Goal: Communication & Community: Answer question/provide support

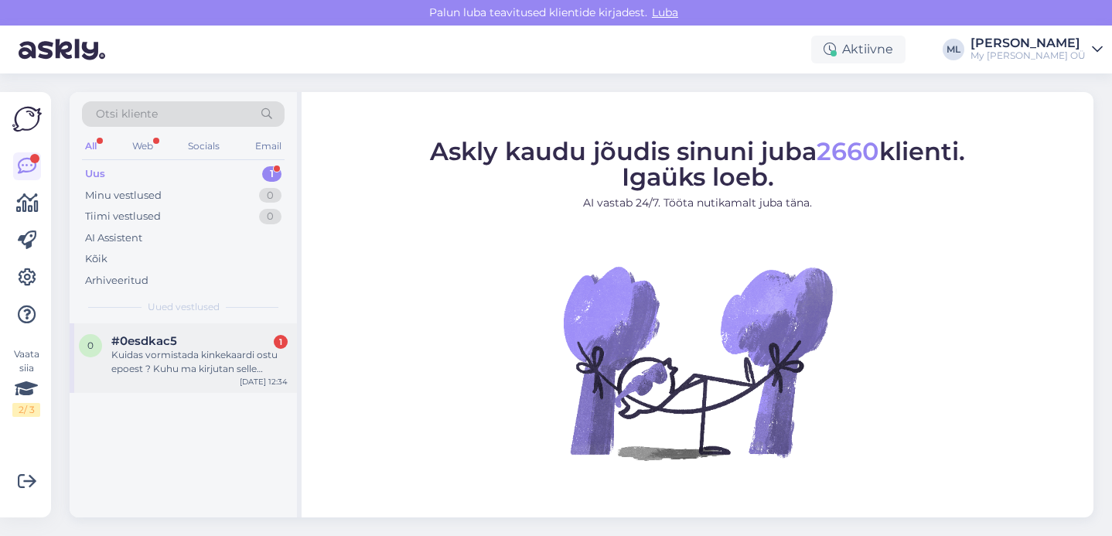
click at [206, 373] on div "Kuidas vormistada kinkekaardi ostu epoest ? Kuhu ma kirjutan selle aadresssi, k…" at bounding box center [199, 362] width 176 height 28
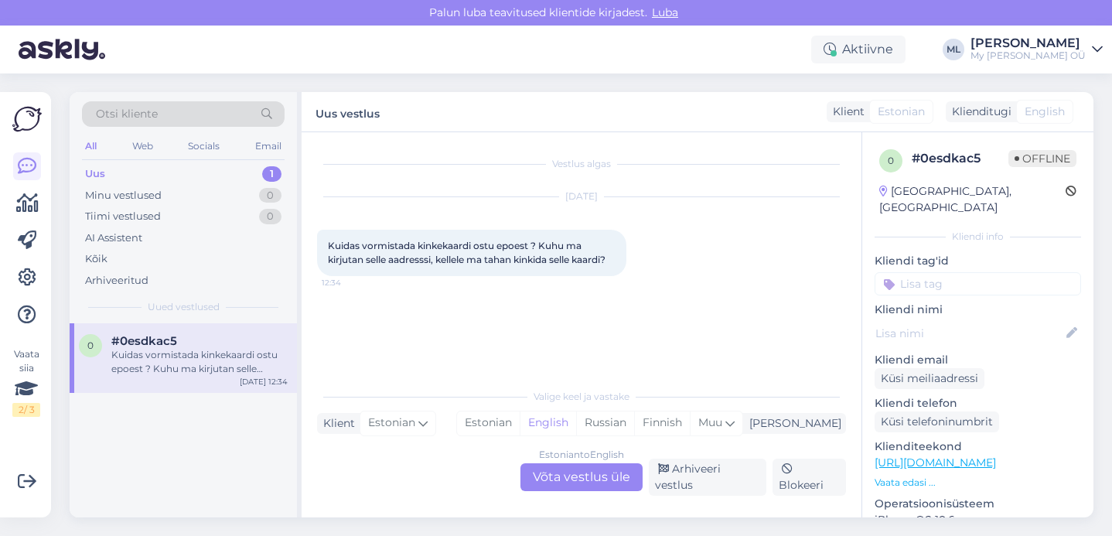
click at [584, 472] on div "Estonian to English Võta vestlus üle" at bounding box center [581, 477] width 122 height 28
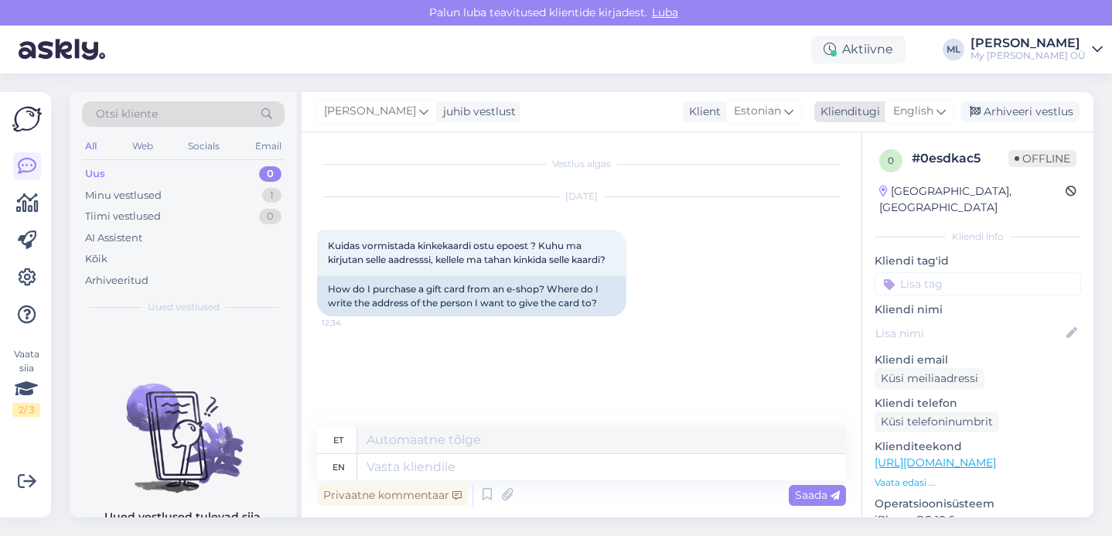
click at [935, 108] on div "English" at bounding box center [919, 111] width 70 height 25
type input "est"
click at [903, 176] on link "Estonian" at bounding box center [884, 180] width 170 height 25
click at [358, 461] on textarea at bounding box center [581, 464] width 529 height 32
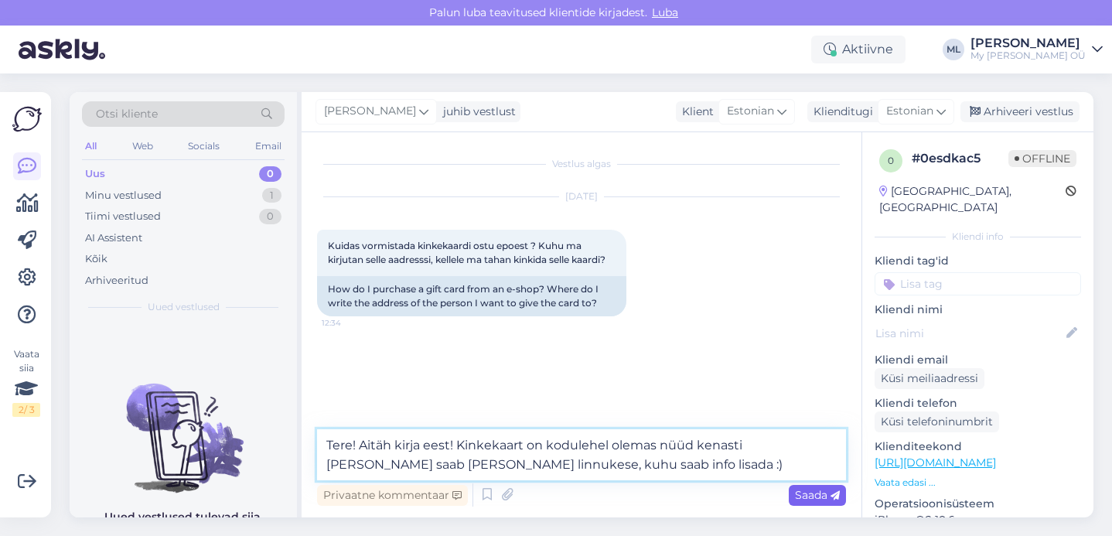
type textarea "Tere! Aitäh kirja eest! Kinkekaart on kodulehel olemas nüüd kenasti ja seal saa…"
click at [818, 496] on span "Saada" at bounding box center [817, 495] width 45 height 14
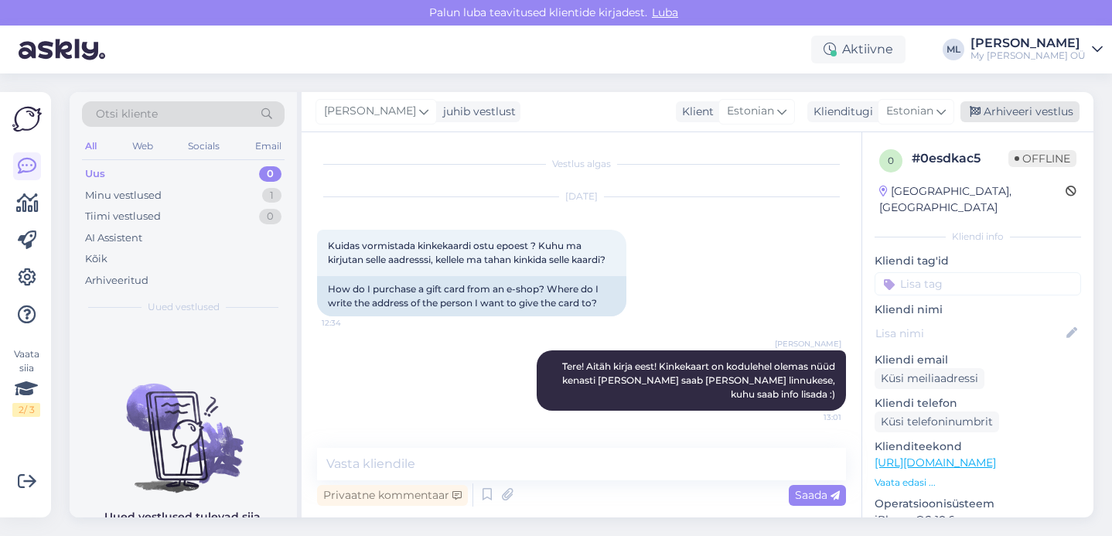
click at [1030, 117] on div "Arhiveeri vestlus" at bounding box center [1019, 111] width 119 height 21
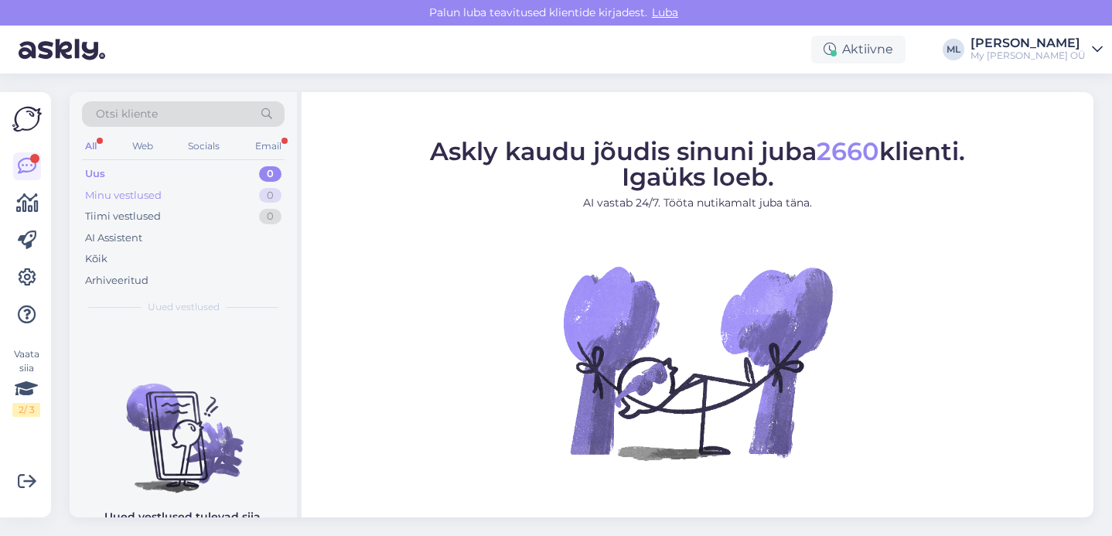
click at [223, 202] on div "Minu vestlused 0" at bounding box center [183, 196] width 203 height 22
click at [206, 174] on div "Uus 1" at bounding box center [183, 174] width 203 height 22
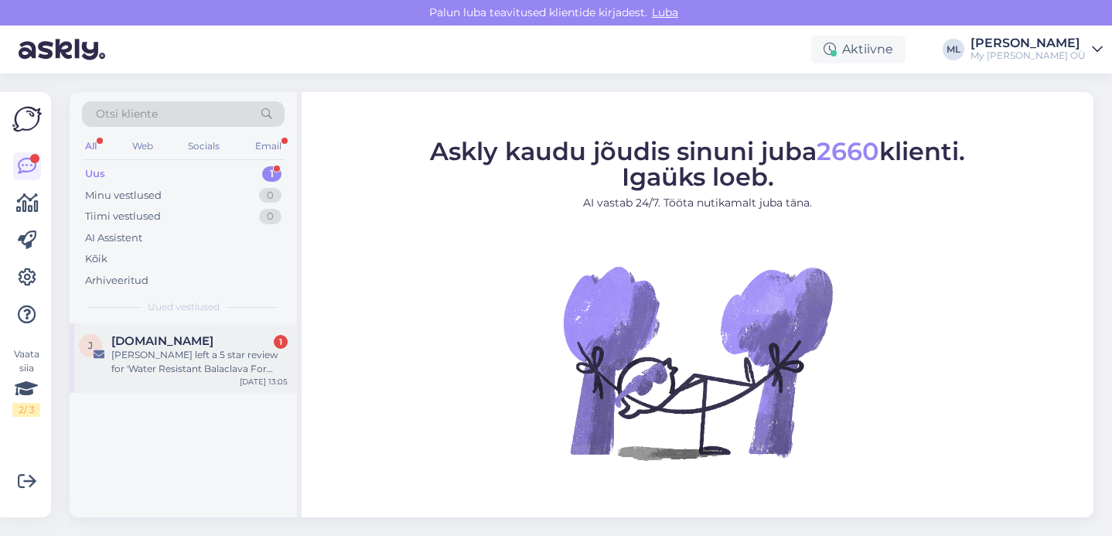
click at [187, 353] on div "Suvi left a 5 star review for 'Water Resistant Balaclava For Kids STORM'" at bounding box center [199, 362] width 176 height 28
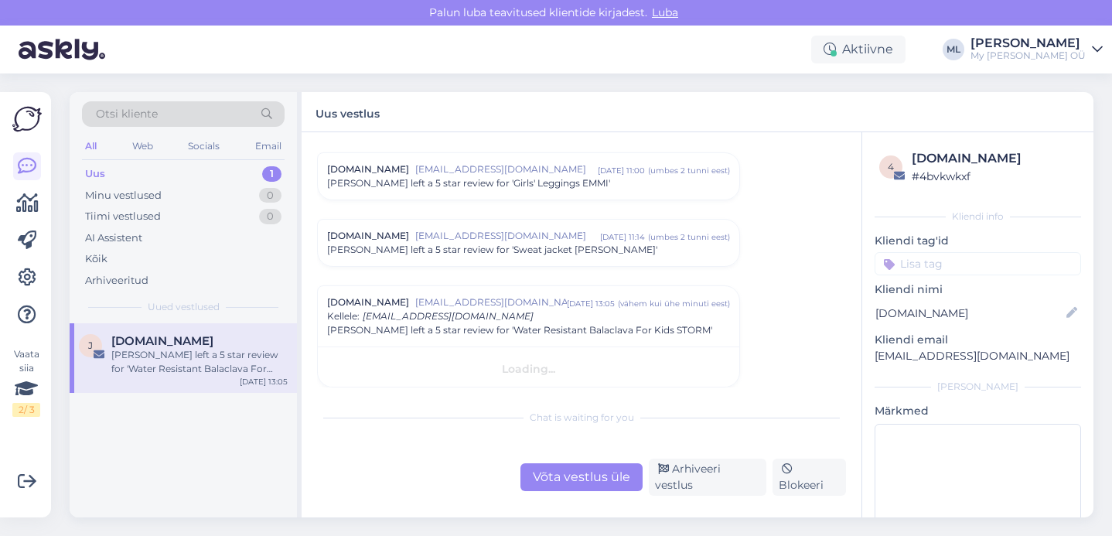
scroll to position [6486, 0]
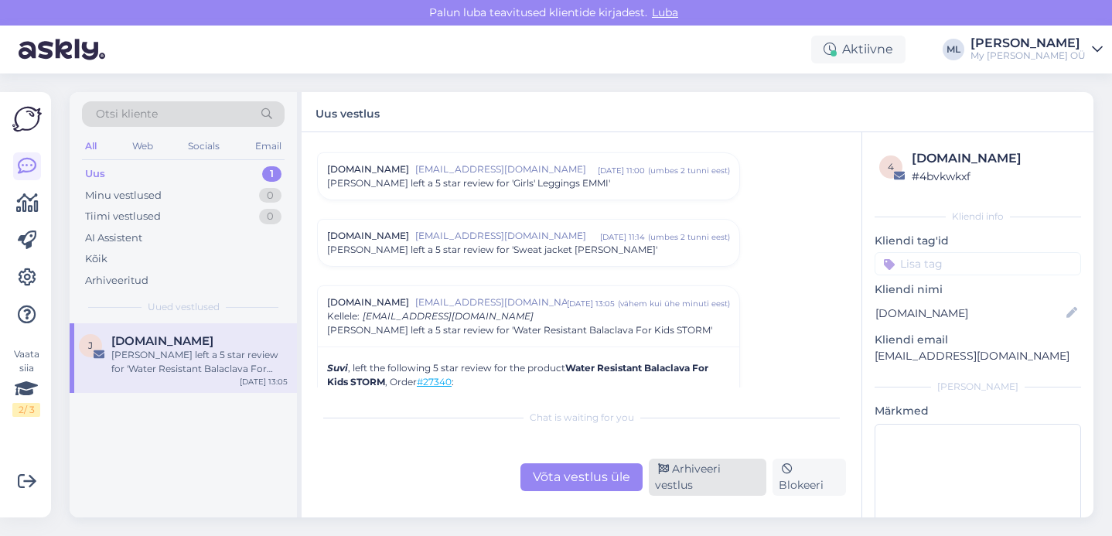
click at [686, 488] on div "Arhiveeri vestlus" at bounding box center [707, 476] width 117 height 37
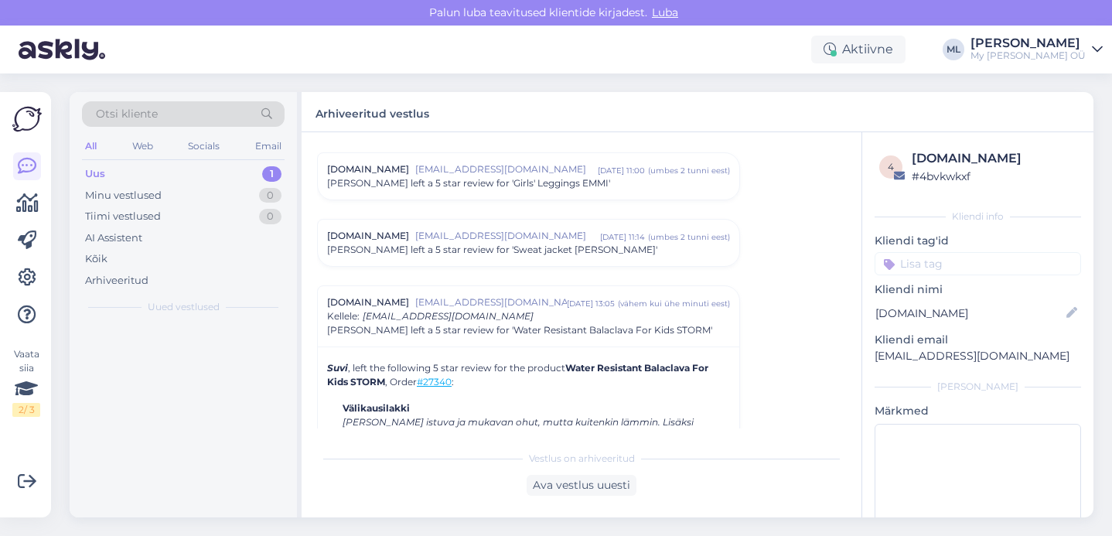
scroll to position [6623, 0]
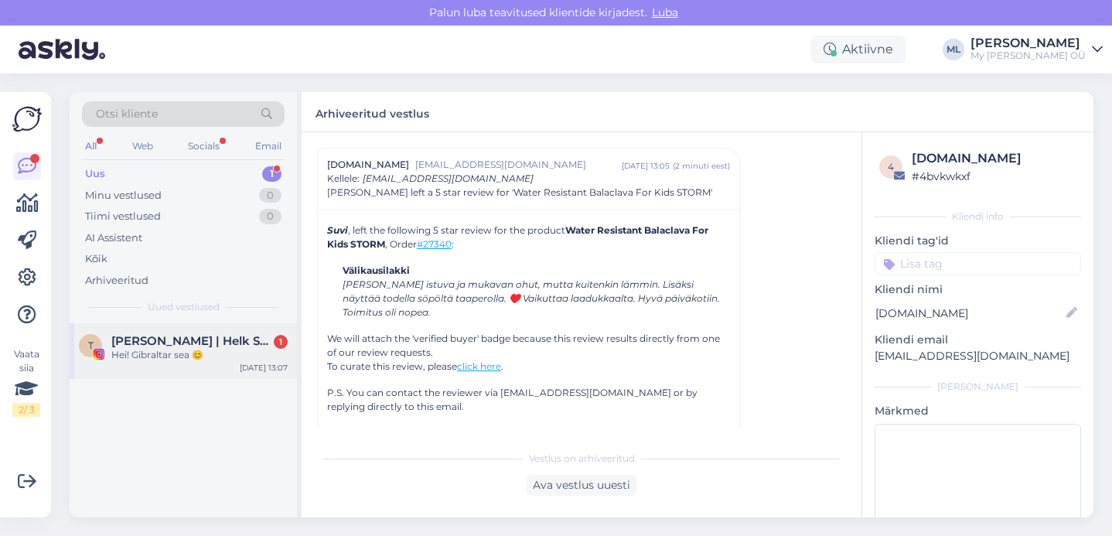
click at [178, 345] on span "Teele | Helk Stuudio" at bounding box center [191, 341] width 161 height 14
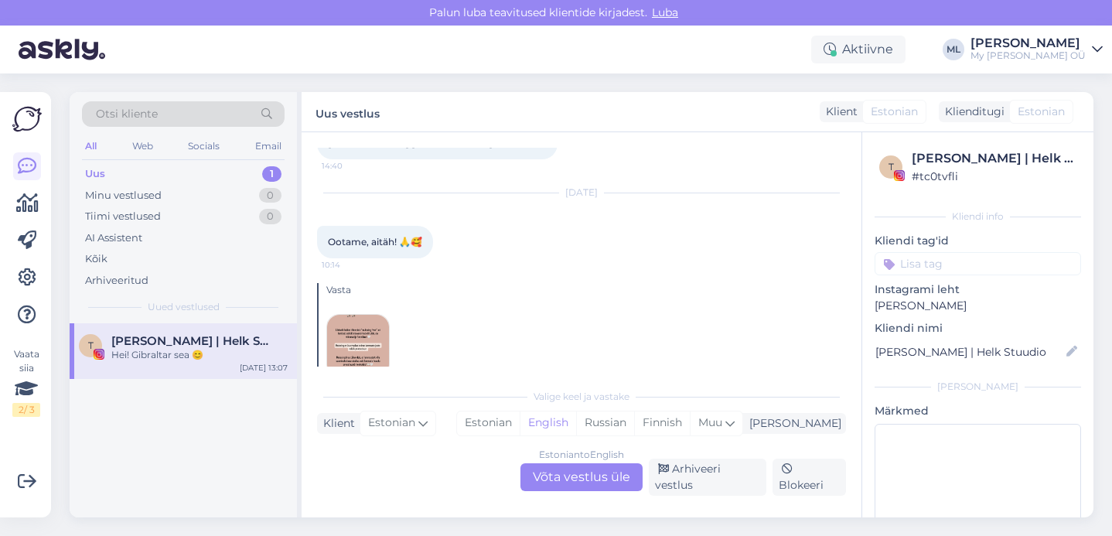
scroll to position [7210, 0]
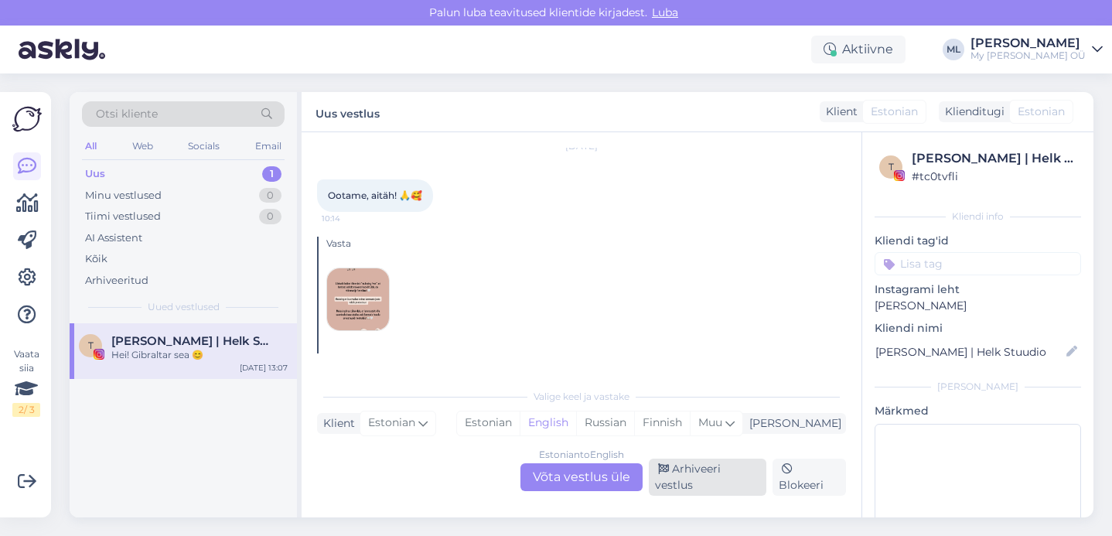
click at [744, 478] on div "Arhiveeri vestlus" at bounding box center [707, 476] width 117 height 37
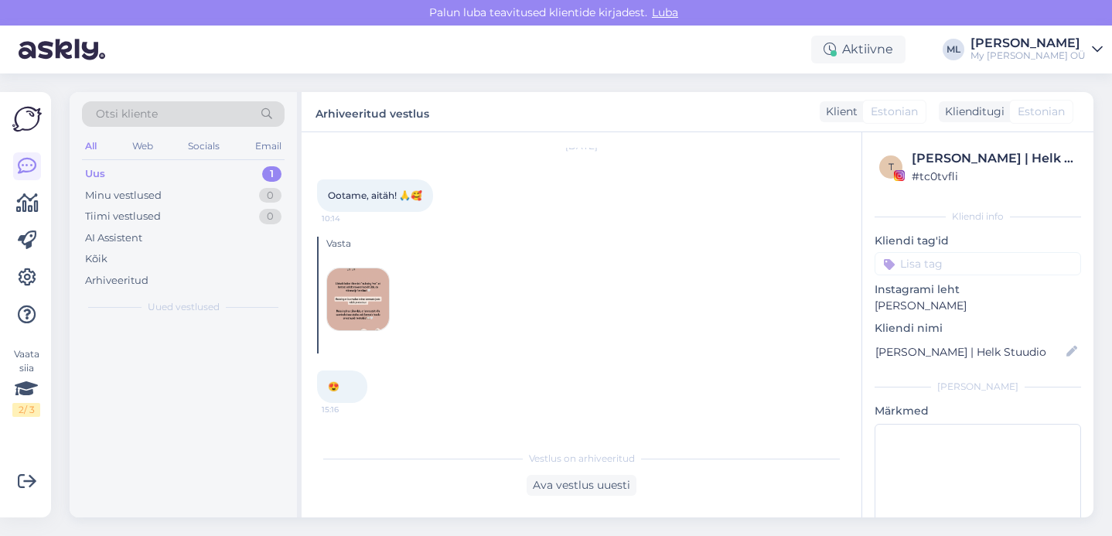
scroll to position [7157, 0]
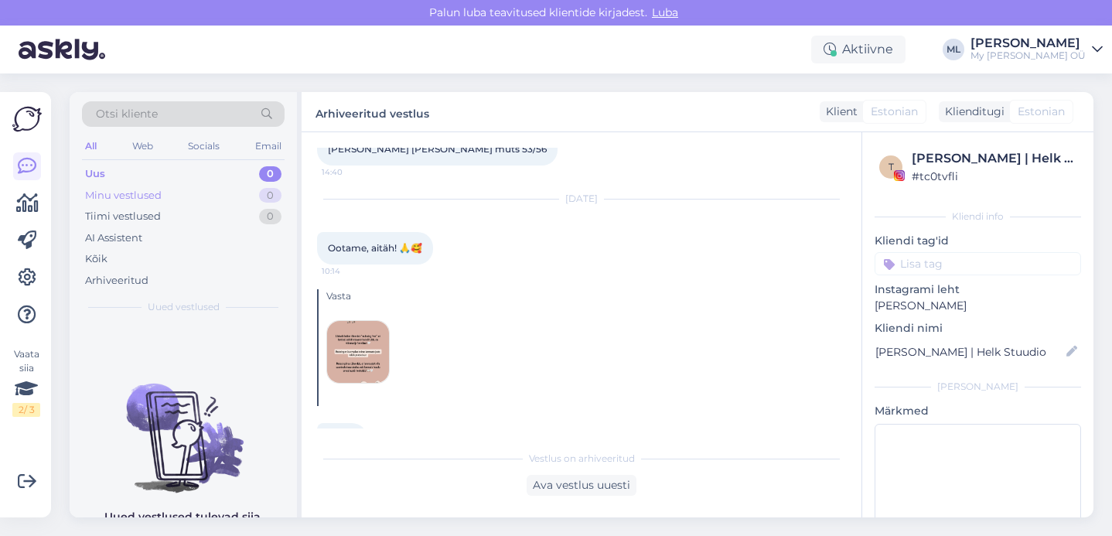
click at [131, 186] on div "Minu vestlused 0" at bounding box center [183, 196] width 203 height 22
click at [119, 162] on div "Otsi kliente All Web Socials Email Uus 0 Minu vestlused 0 Tiimi vestlused 0 AI …" at bounding box center [183, 207] width 227 height 231
click at [94, 175] on div "Uus" at bounding box center [94, 173] width 19 height 15
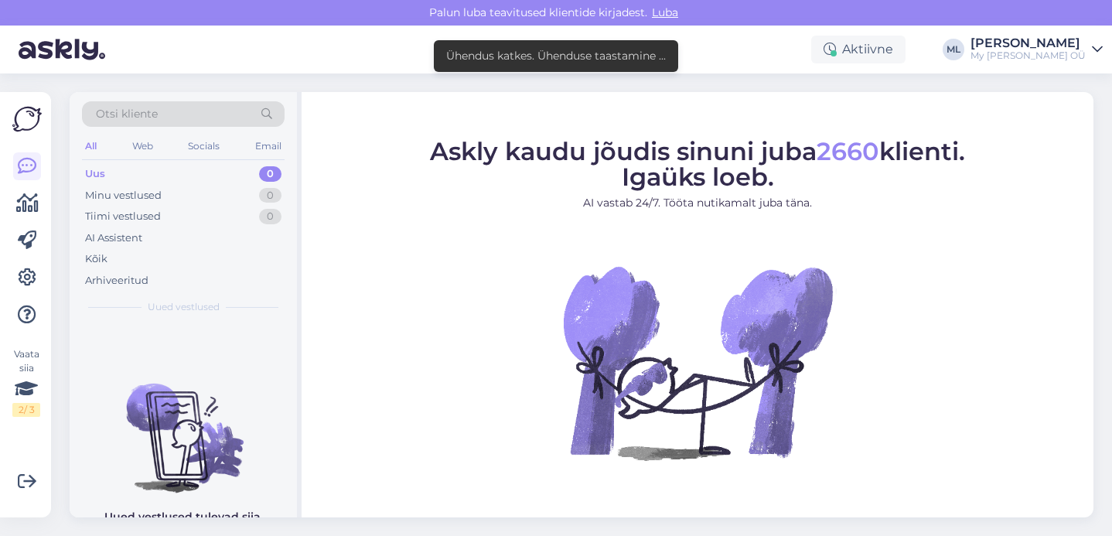
click at [730, 82] on div "Otsi kliente All Web Socials Email Uus 0 Minu vestlused 0 Tiimi vestlused 0 AI …" at bounding box center [585, 304] width 1051 height 462
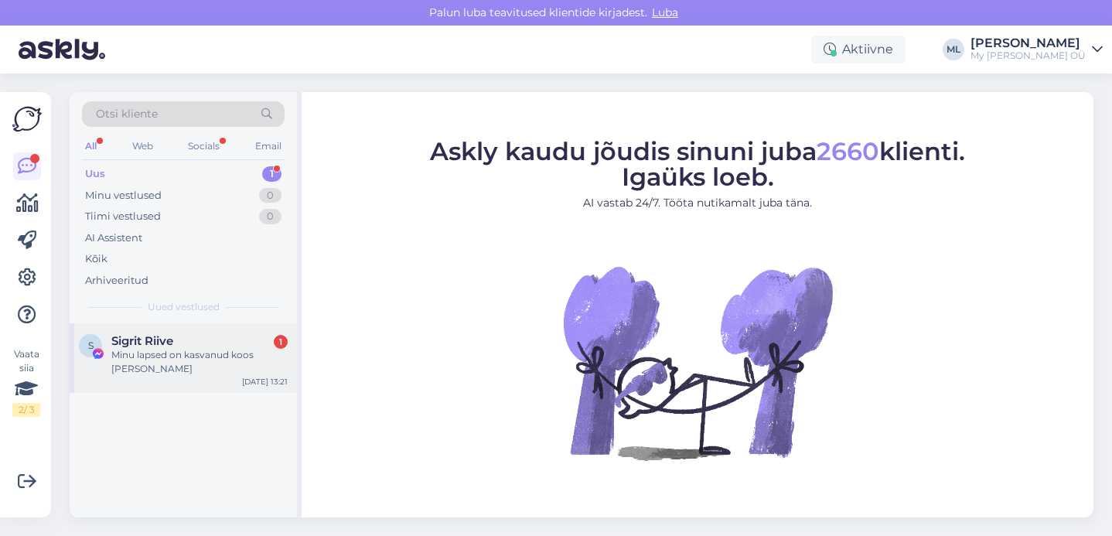
click at [169, 359] on div "Minu lapsed on kasvanud koos Bredeniga" at bounding box center [199, 362] width 176 height 28
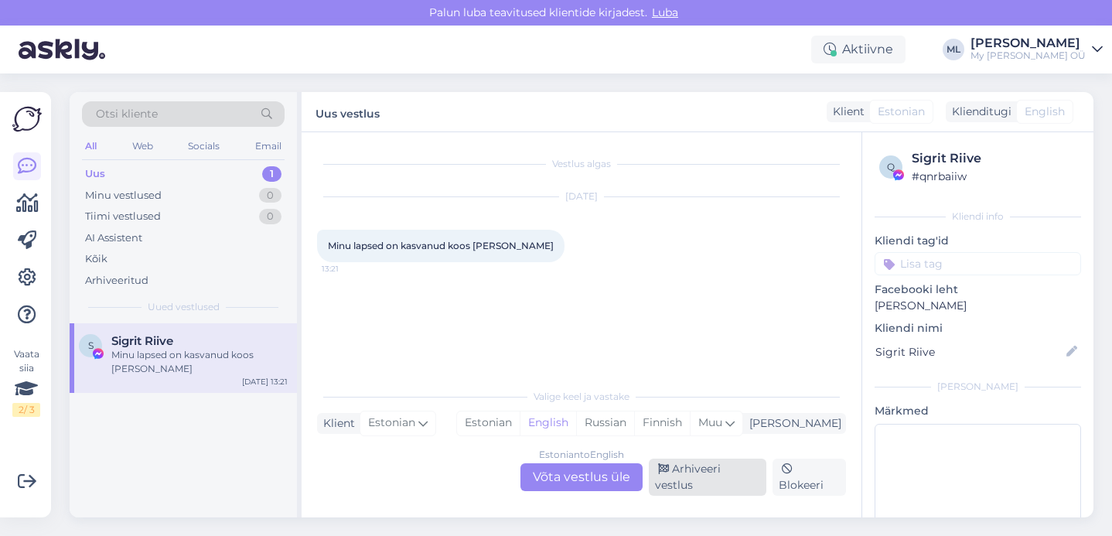
click at [698, 485] on div "Arhiveeri vestlus" at bounding box center [707, 476] width 117 height 37
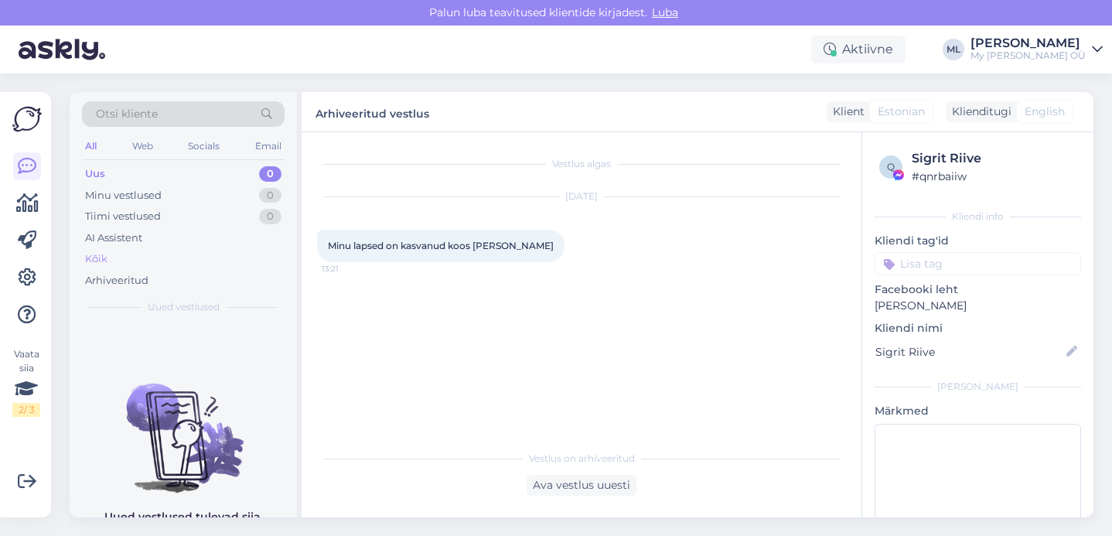
click at [98, 261] on div "Kõik" at bounding box center [96, 258] width 22 height 15
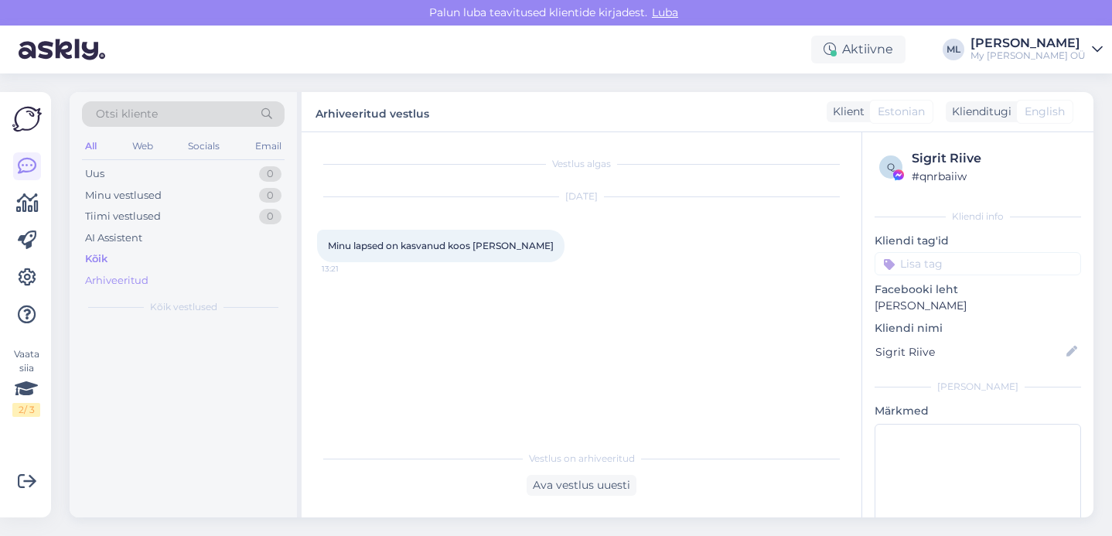
click at [123, 278] on div "Arhiveeritud" at bounding box center [116, 280] width 63 height 15
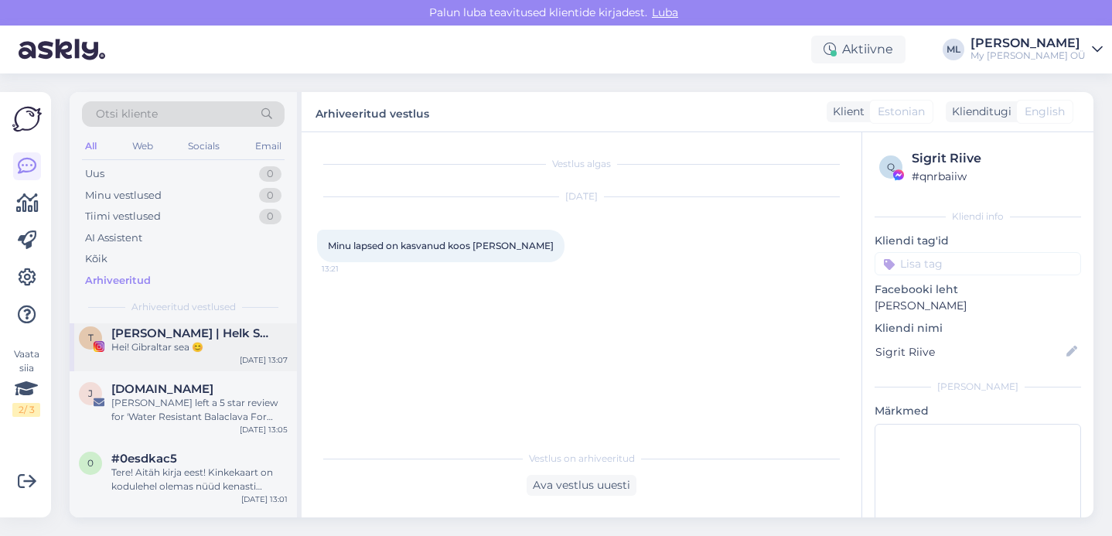
scroll to position [77, 0]
click at [149, 328] on span "Teele | Helk Stuudio" at bounding box center [191, 334] width 161 height 14
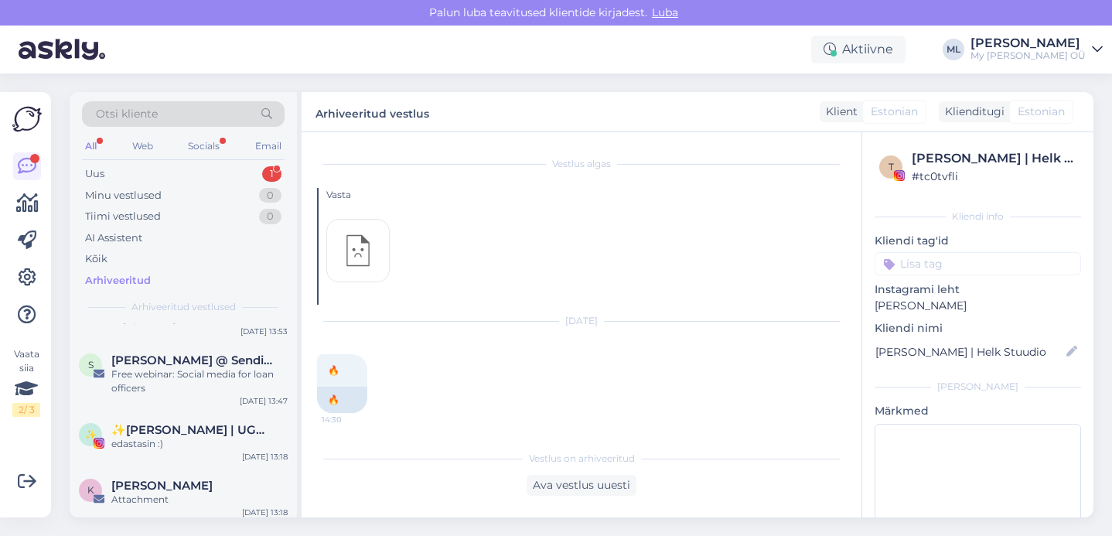
scroll to position [992, 0]
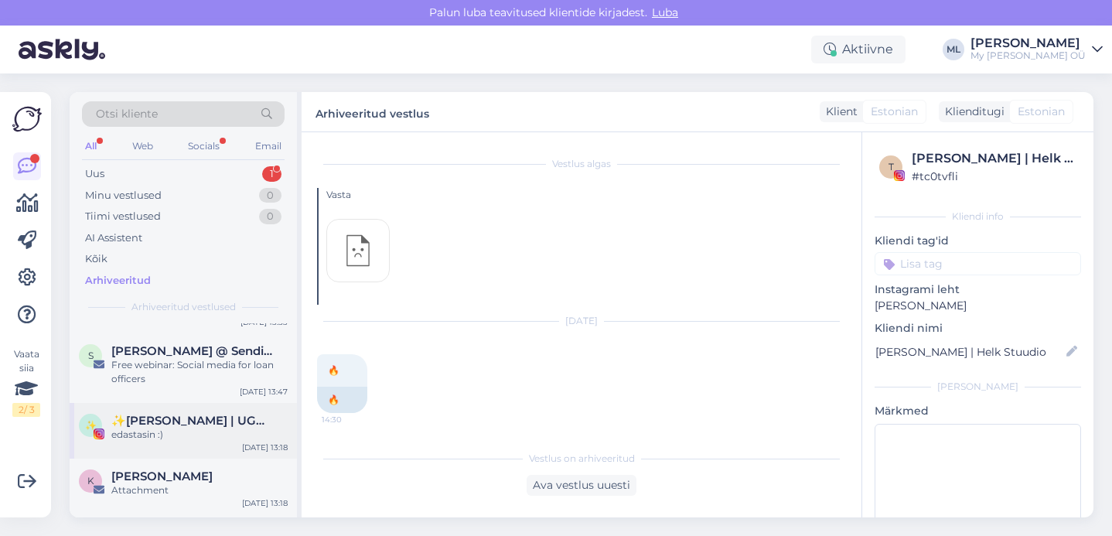
click at [144, 426] on span "✨Kelly | UGC✨" at bounding box center [191, 421] width 161 height 14
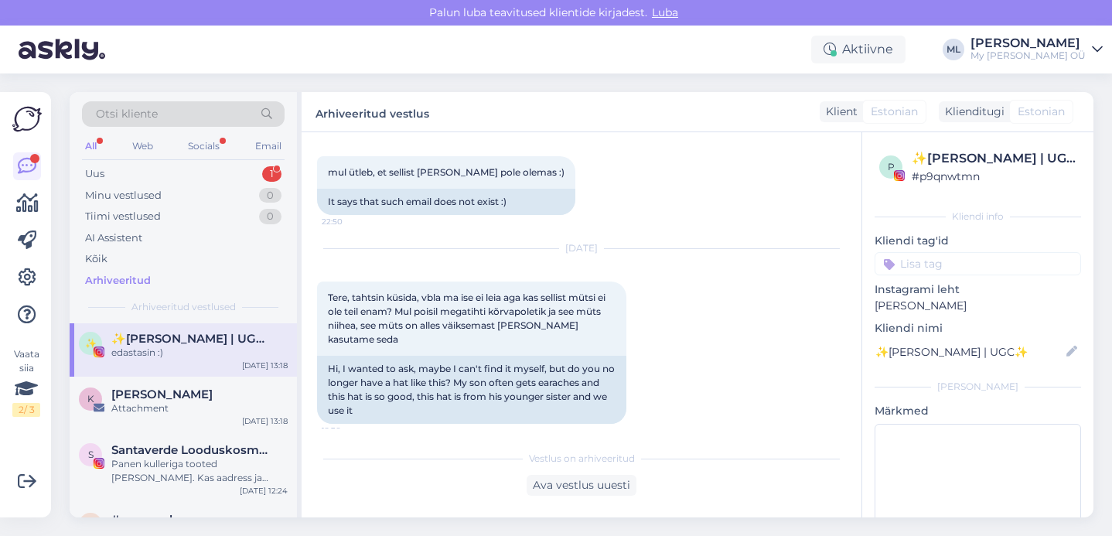
scroll to position [1073, 0]
click at [155, 387] on div "K Kelly Vahtramae Attachment Aug 14 13:18" at bounding box center [183, 405] width 227 height 56
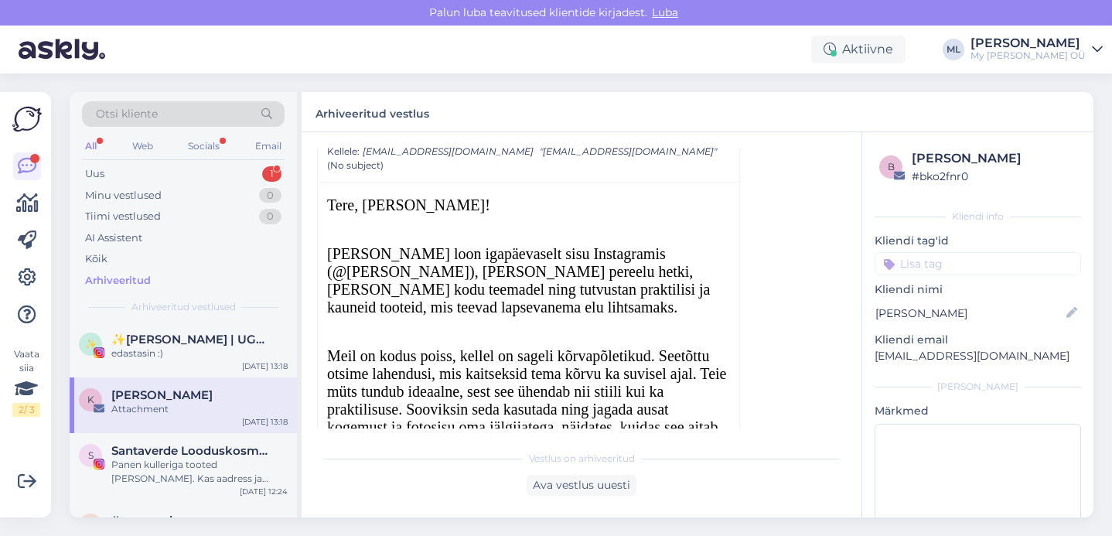
scroll to position [137, 0]
click at [136, 197] on div "Minu vestlused" at bounding box center [123, 195] width 77 height 15
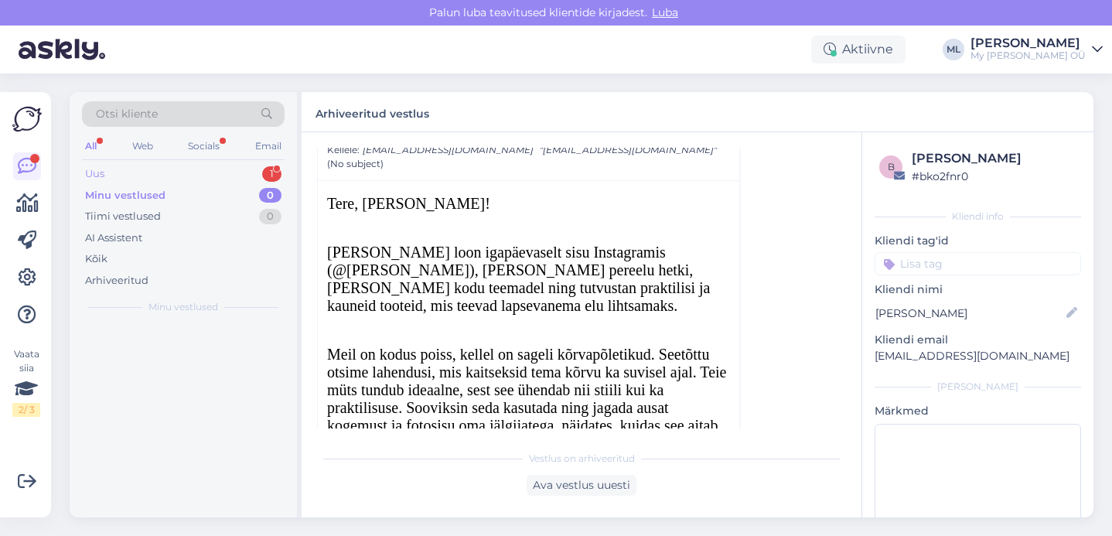
click at [90, 169] on div "Uus" at bounding box center [94, 173] width 19 height 15
click at [147, 349] on div "[PERSON_NAME] 🤍" at bounding box center [199, 355] width 176 height 14
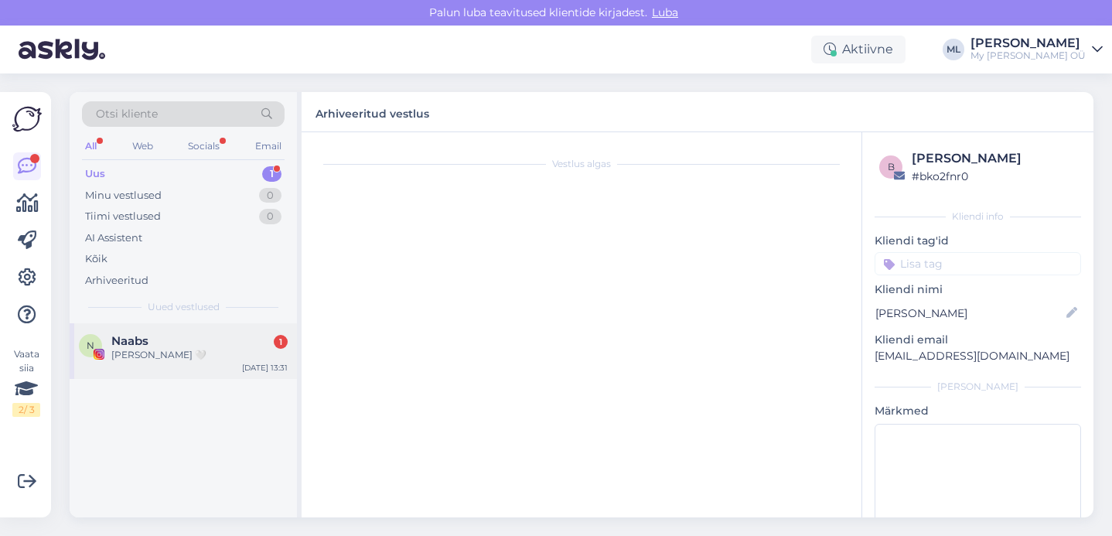
click at [142, 361] on div "[PERSON_NAME] 🤍" at bounding box center [199, 355] width 176 height 14
click at [121, 204] on div "Minu vestlused 0" at bounding box center [183, 196] width 203 height 22
click at [94, 169] on div "Uus" at bounding box center [94, 173] width 19 height 15
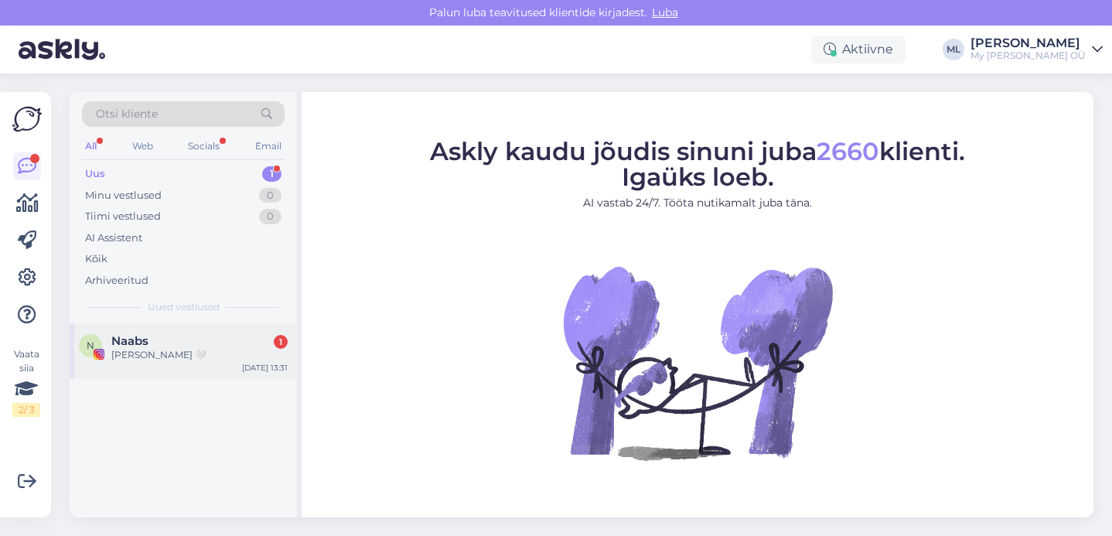
click at [162, 352] on div "[PERSON_NAME] 🤍" at bounding box center [199, 355] width 176 height 14
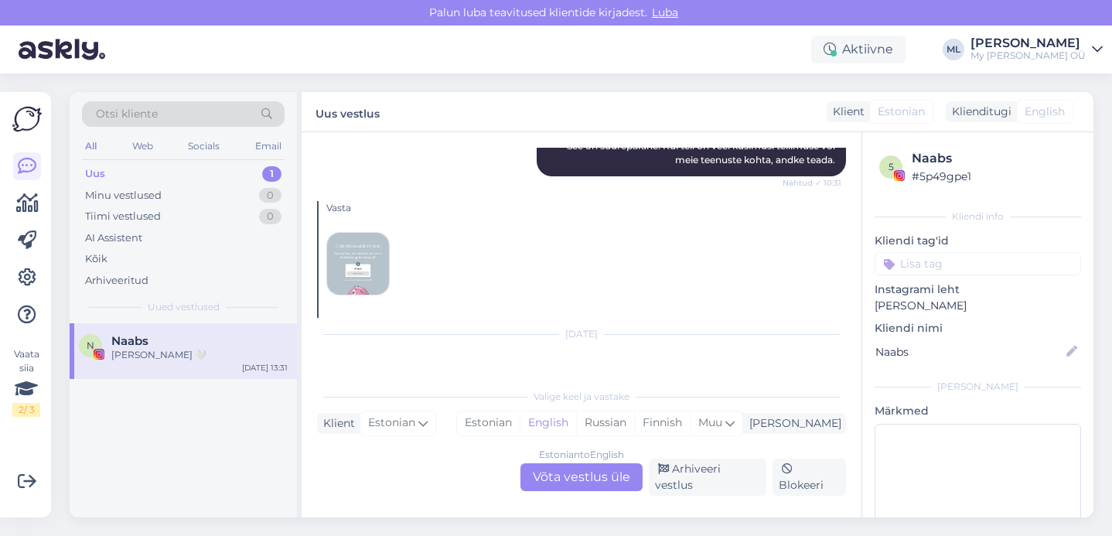
scroll to position [10220, 0]
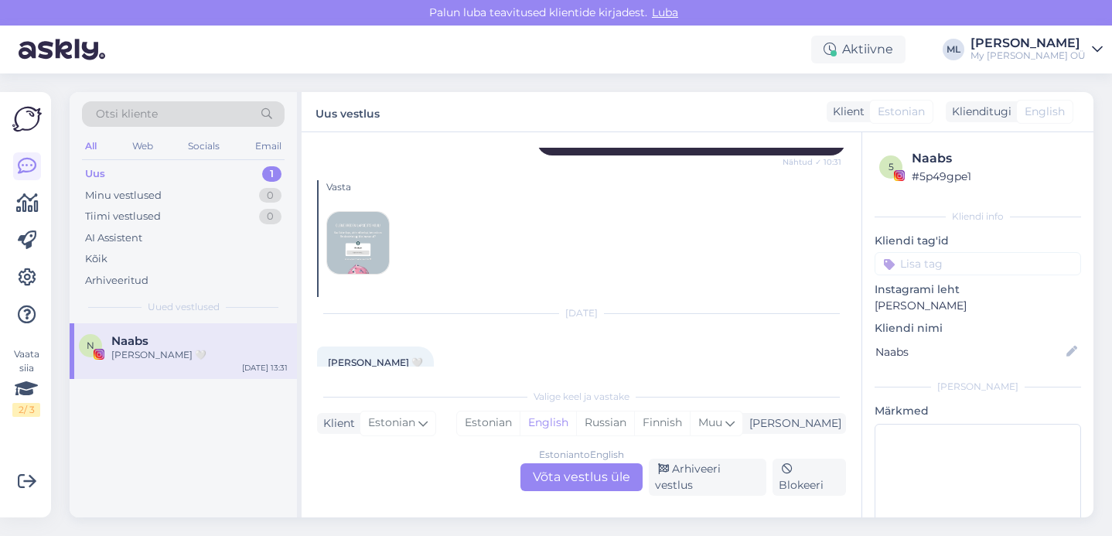
click at [359, 212] on img at bounding box center [358, 243] width 62 height 62
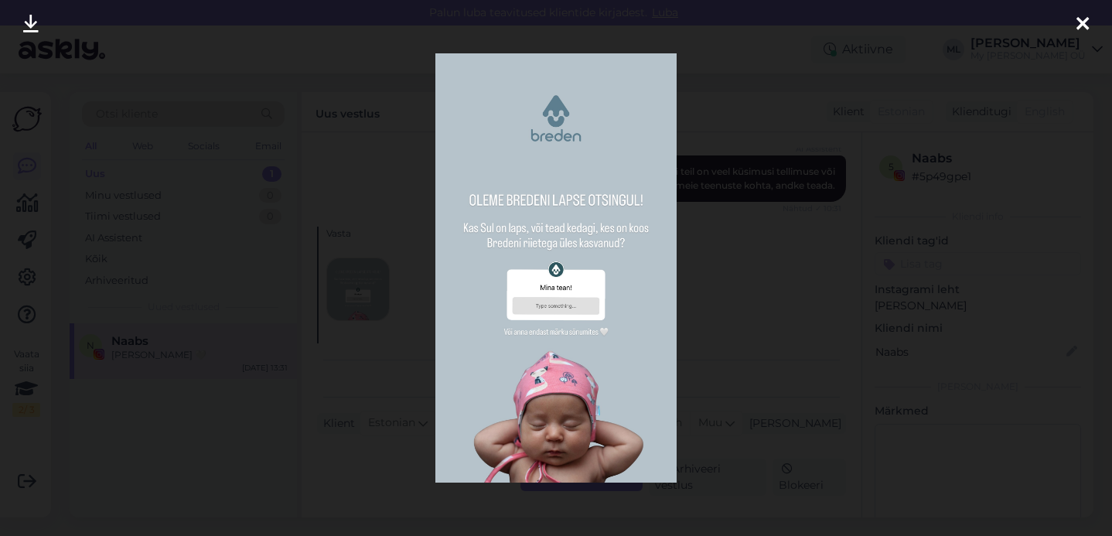
scroll to position [10266, 0]
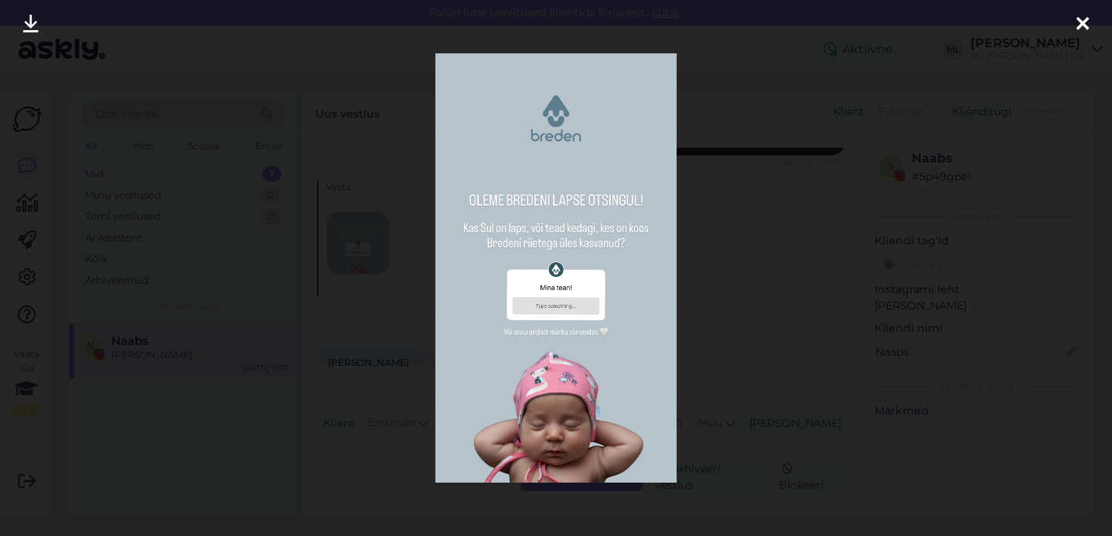
click at [1078, 16] on icon at bounding box center [1082, 25] width 12 height 20
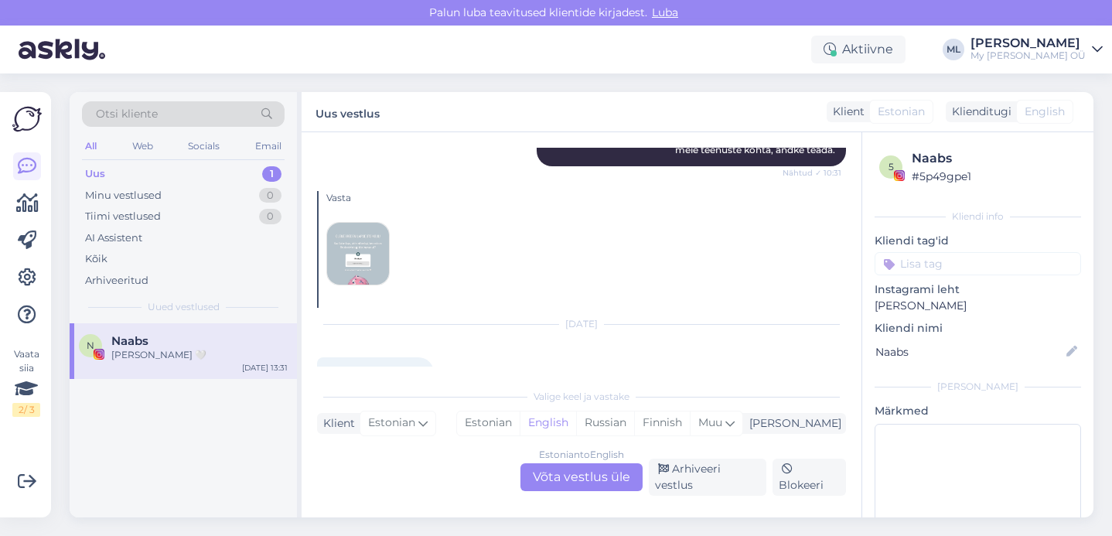
click at [377, 223] on img at bounding box center [358, 254] width 62 height 62
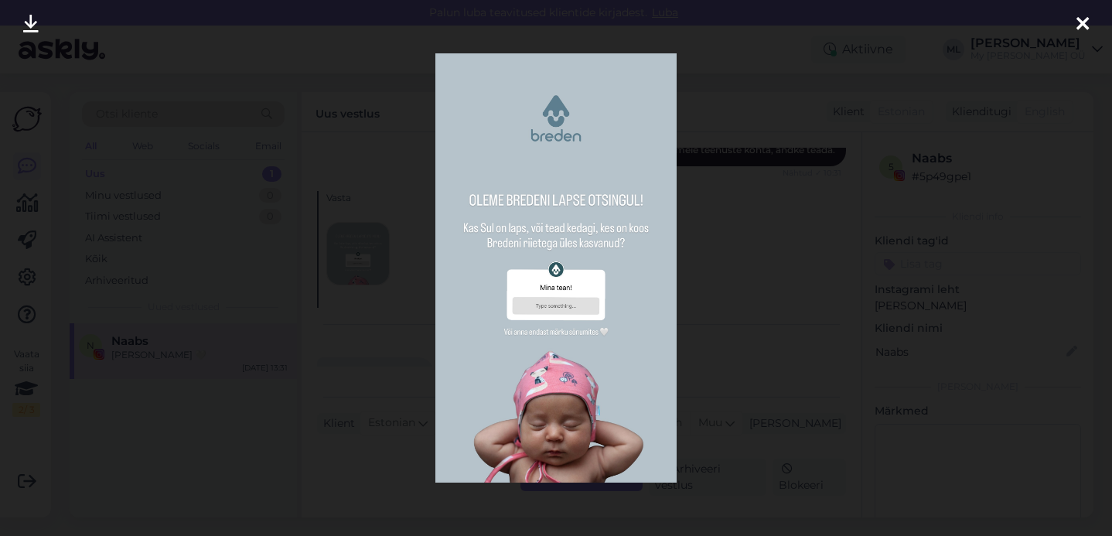
click at [1078, 24] on icon at bounding box center [1082, 25] width 12 height 20
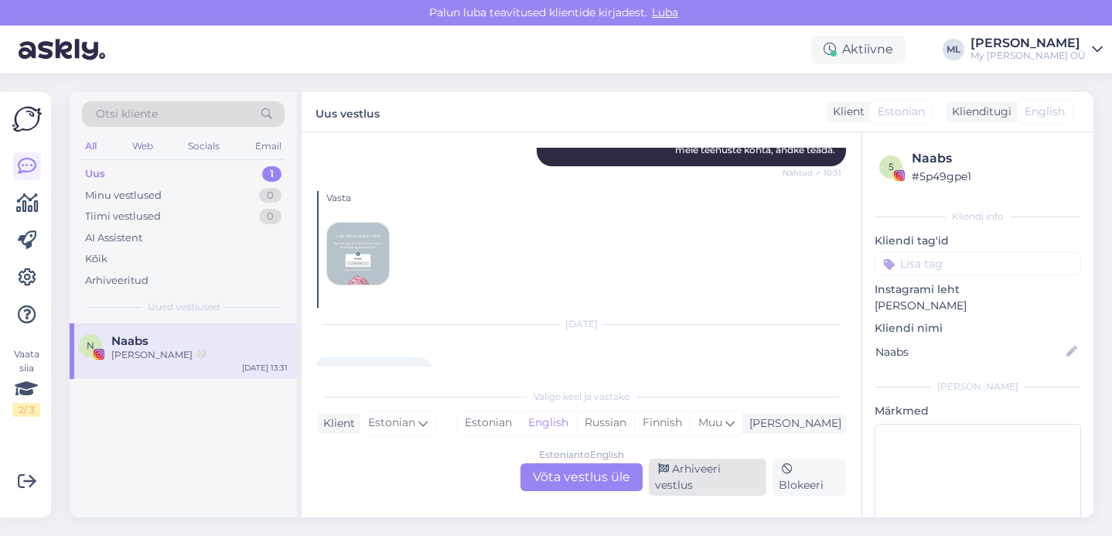
click at [679, 489] on div "Arhiveeri vestlus" at bounding box center [707, 476] width 117 height 37
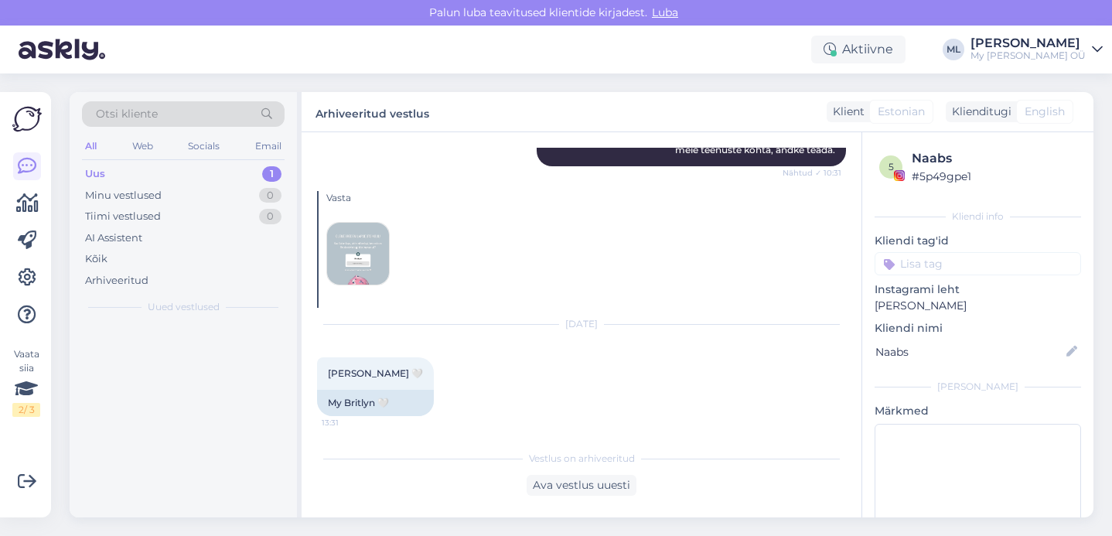
scroll to position [10214, 0]
